Goal: Task Accomplishment & Management: Manage account settings

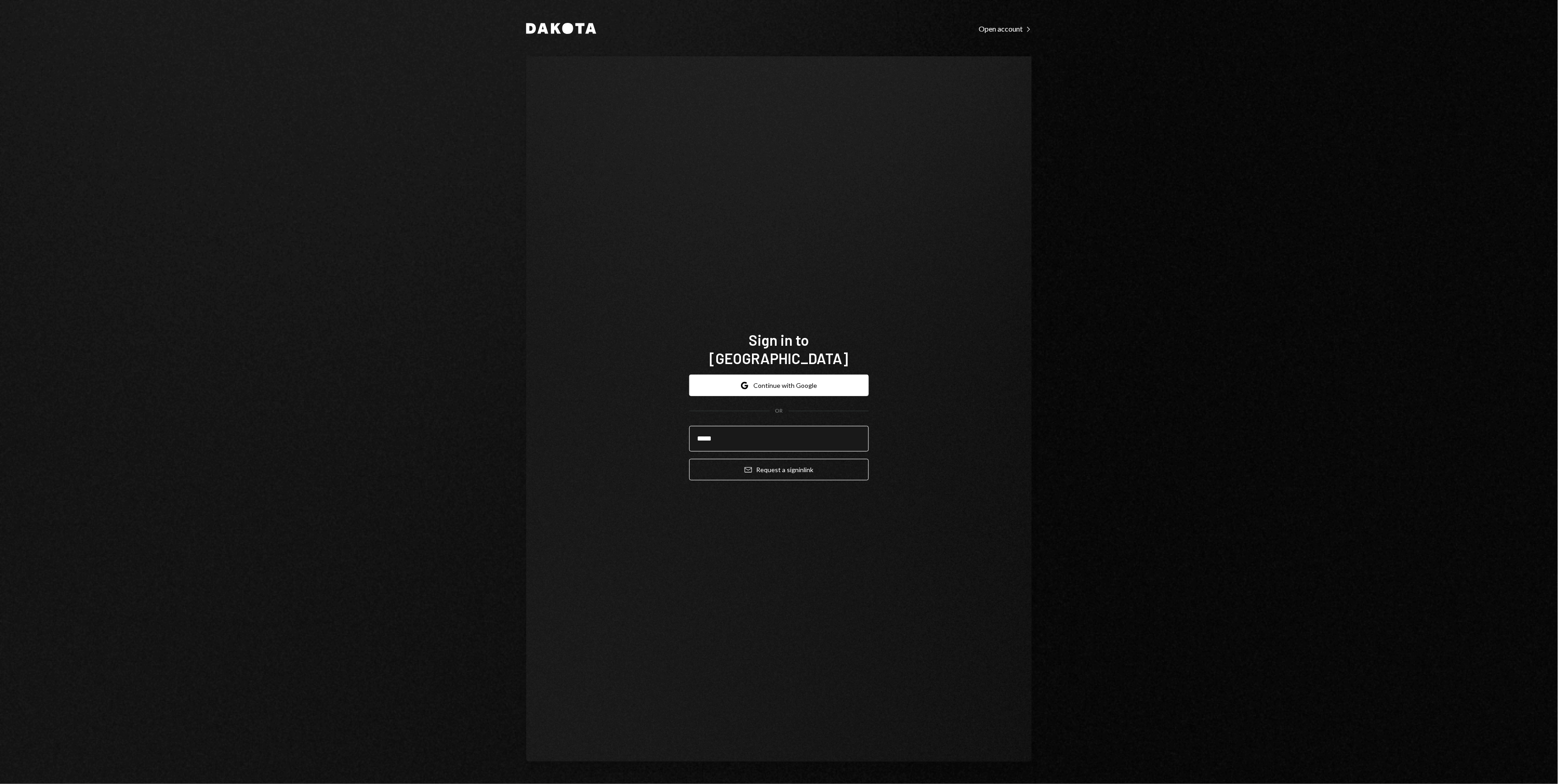
type input "**********"
click at [796, 464] on button "Email Request a sign in link" at bounding box center [778, 469] width 179 height 22
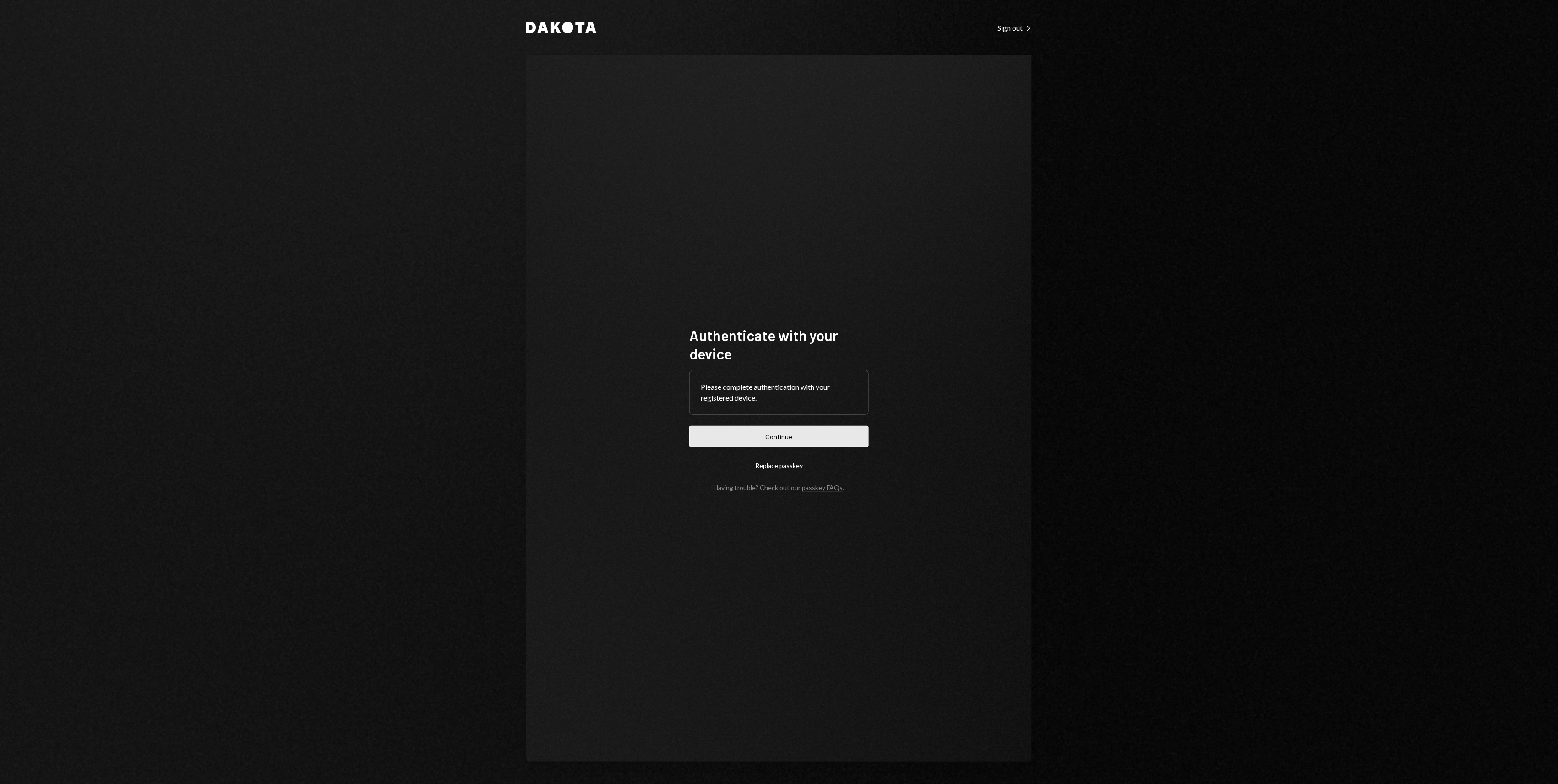
click at [755, 437] on button "Continue" at bounding box center [778, 436] width 179 height 22
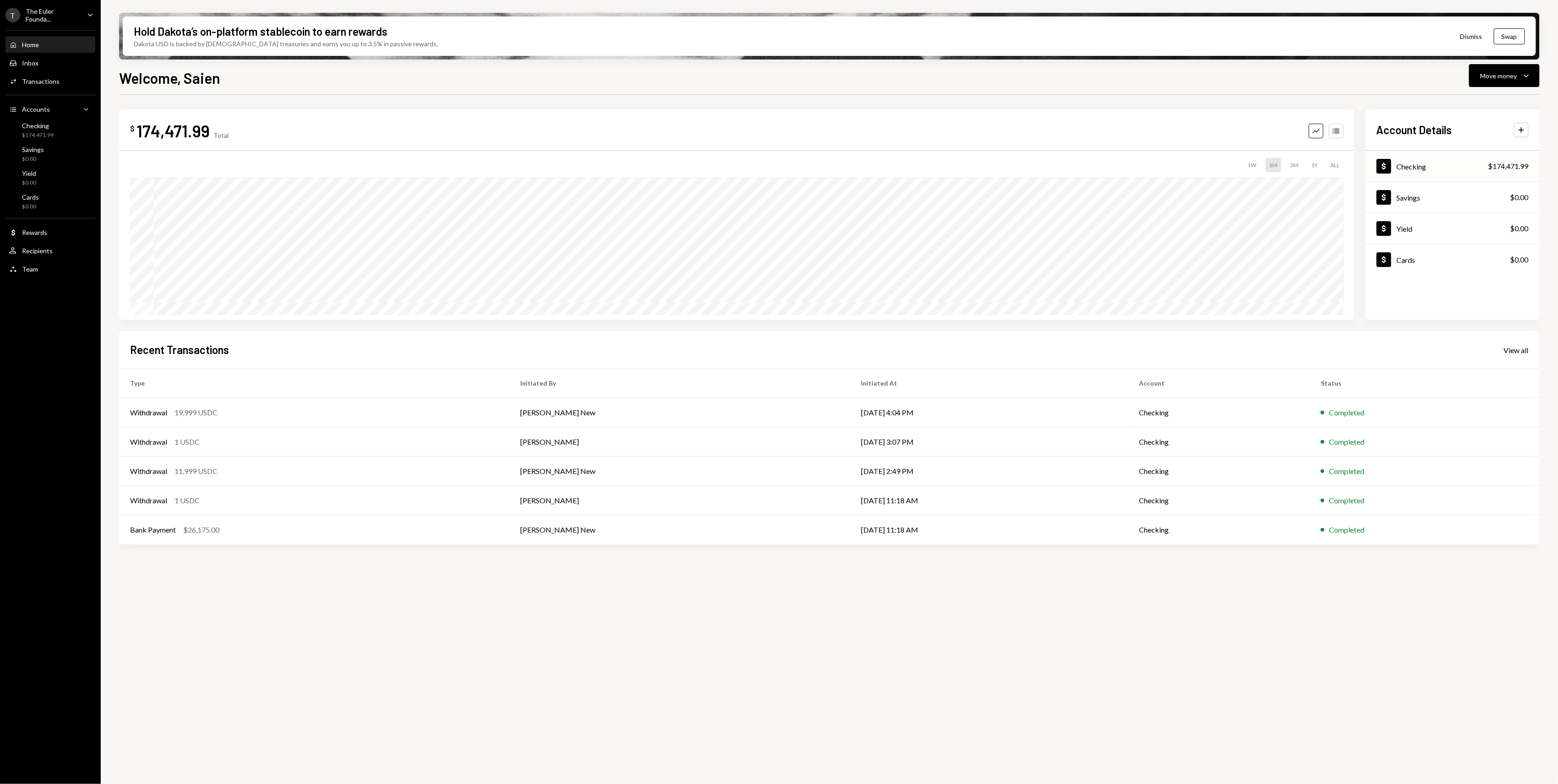
click at [1512, 169] on div "$174,471.99" at bounding box center [1508, 166] width 40 height 11
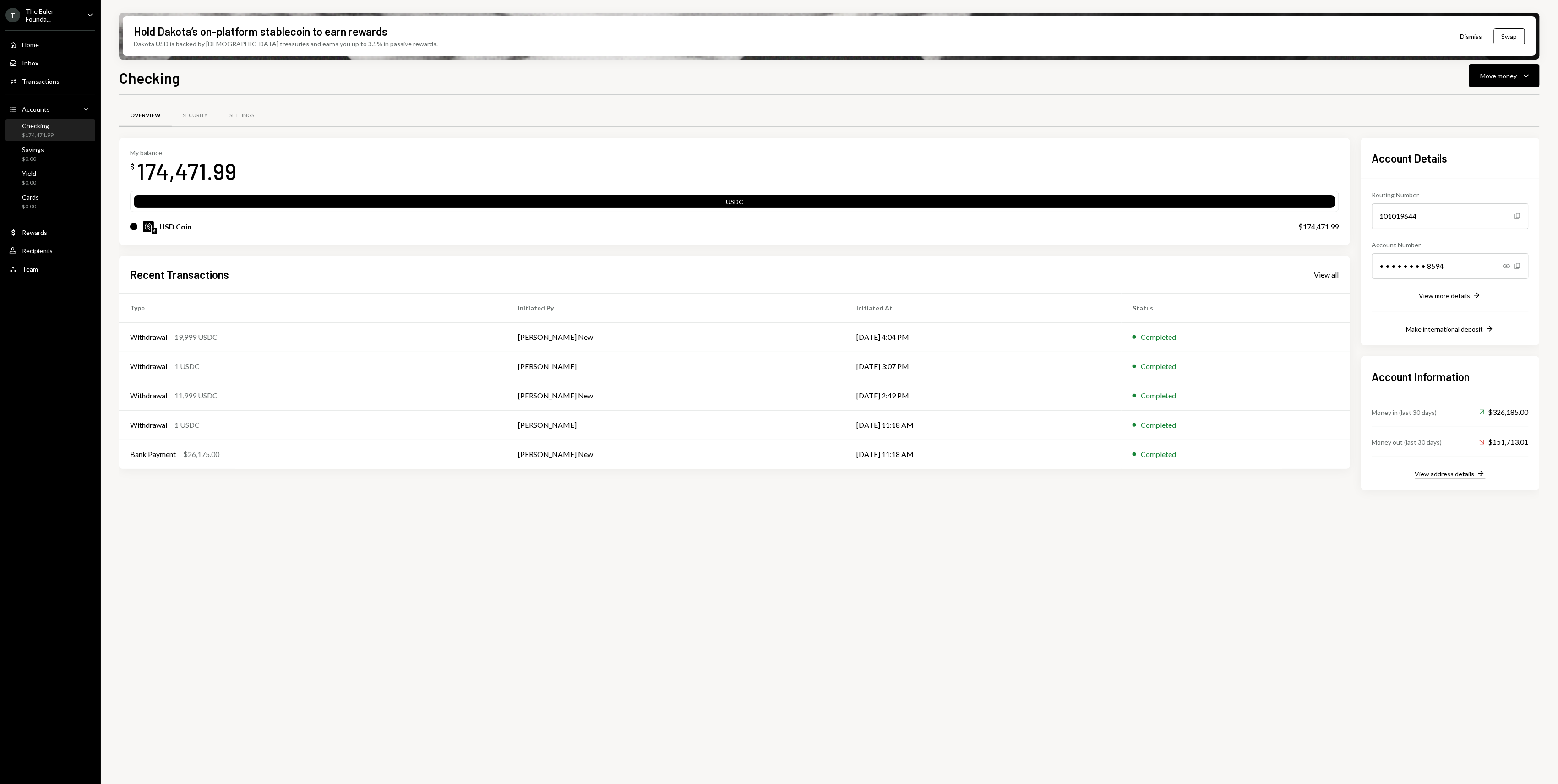
click at [1467, 473] on div "View address details" at bounding box center [1445, 474] width 60 height 8
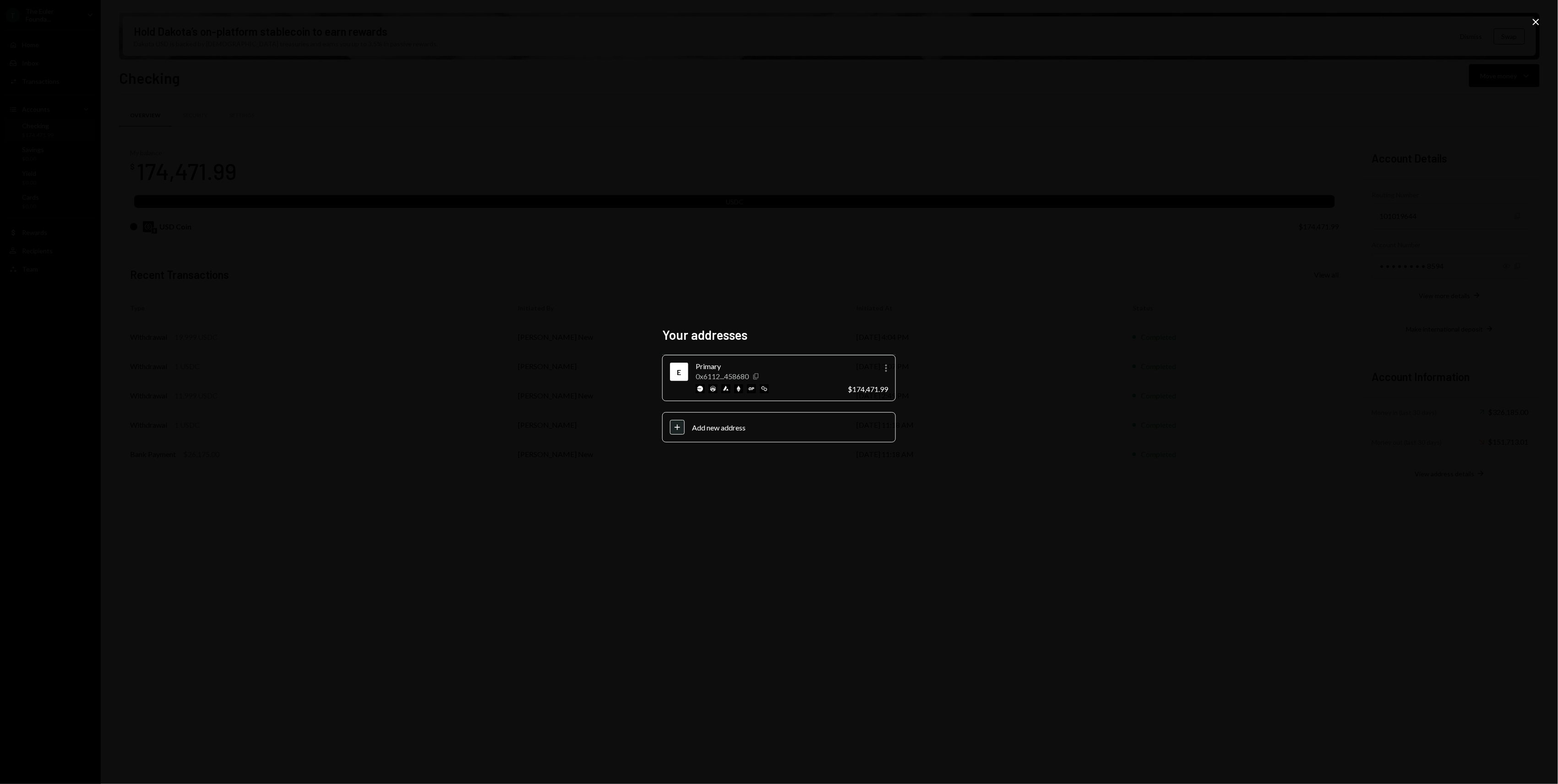
click at [755, 378] on icon "button" at bounding box center [756, 376] width 5 height 6
